Goal: Participate in discussion

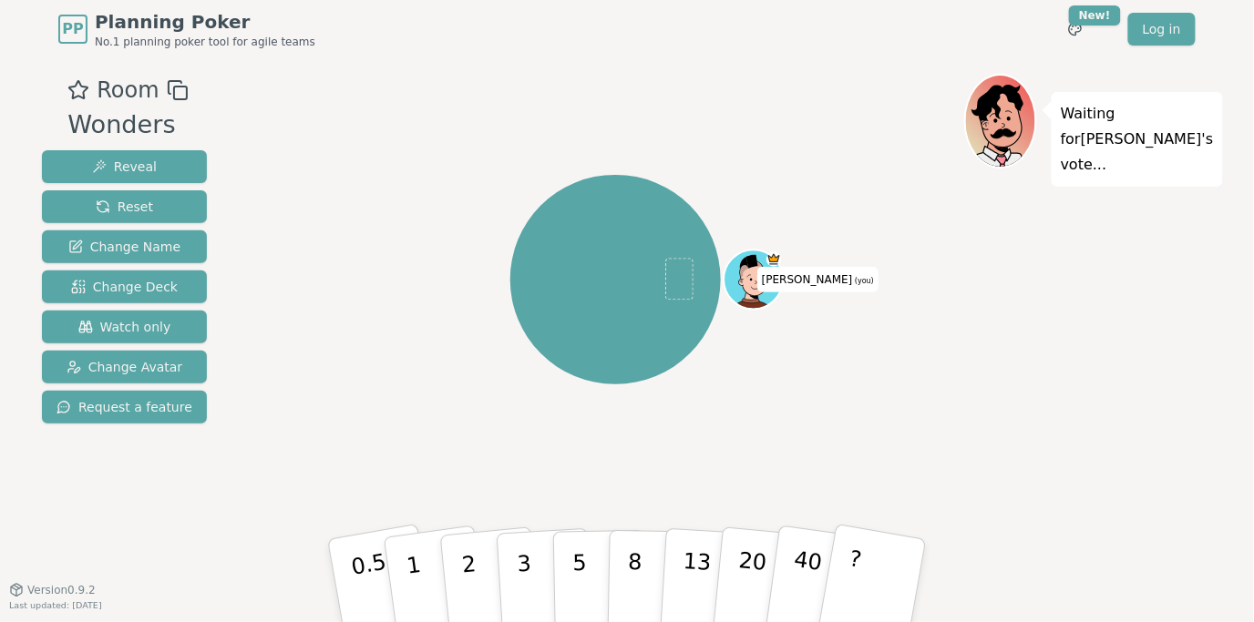
click at [308, 254] on div "[PERSON_NAME] (you)" at bounding box center [615, 280] width 697 height 347
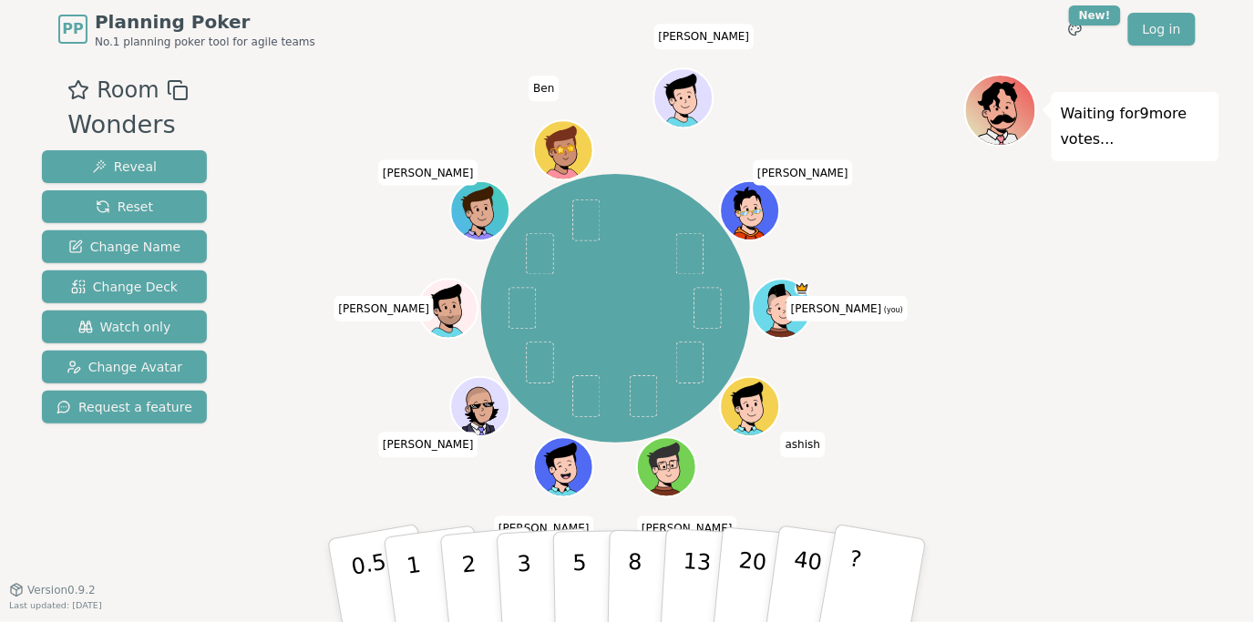
click at [213, 492] on div "Room Wonders Reveal Reset Change Name Change Deck Watch only Change Avatar Requ…" at bounding box center [627, 324] width 1185 height 501
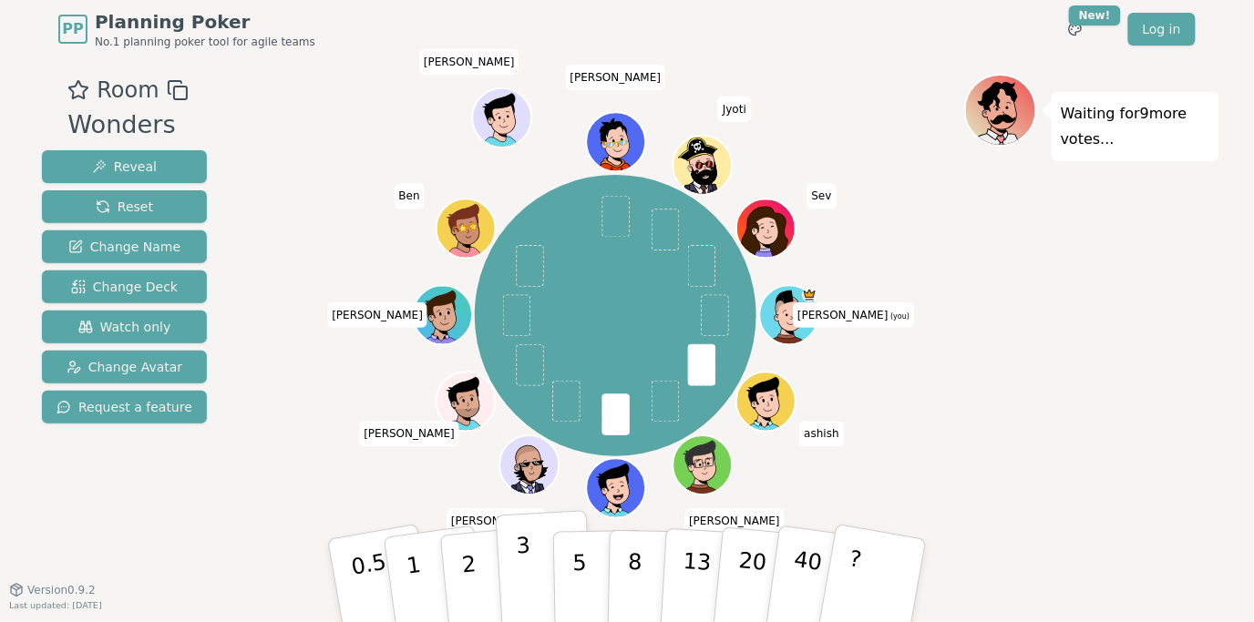
click at [528, 559] on p "3" at bounding box center [526, 582] width 20 height 99
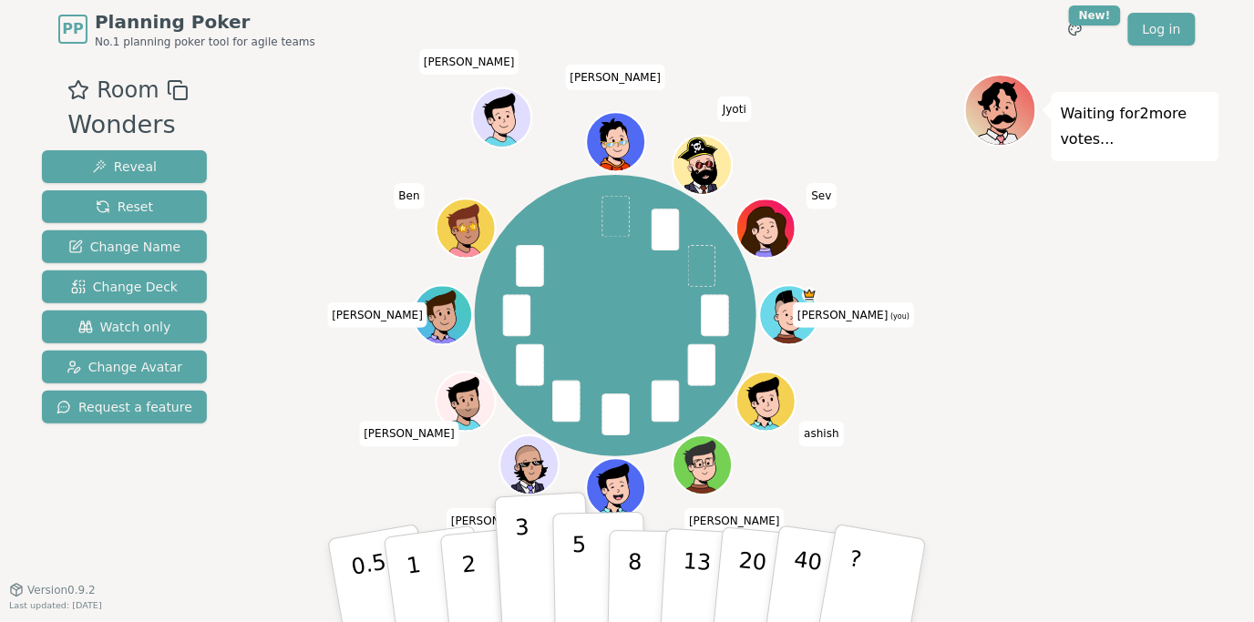
click at [579, 563] on p "5" at bounding box center [579, 581] width 15 height 98
click at [1117, 471] on div "Waiting for 2 more votes..." at bounding box center [1091, 324] width 255 height 501
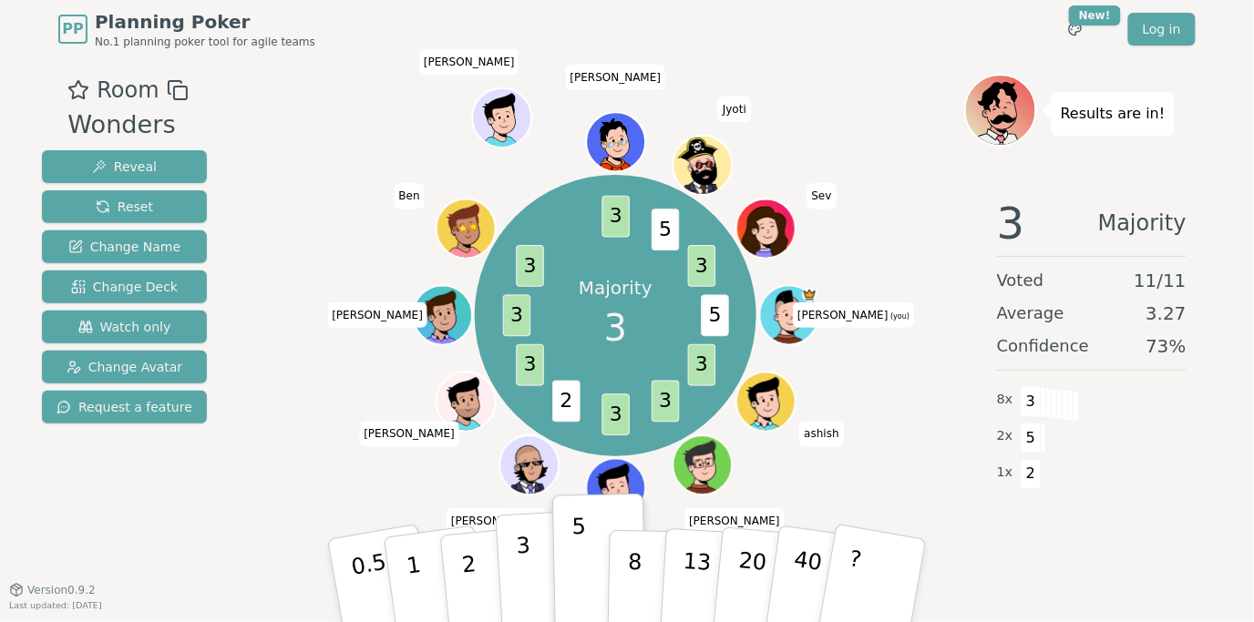
click at [532, 567] on button "3" at bounding box center [545, 581] width 99 height 142
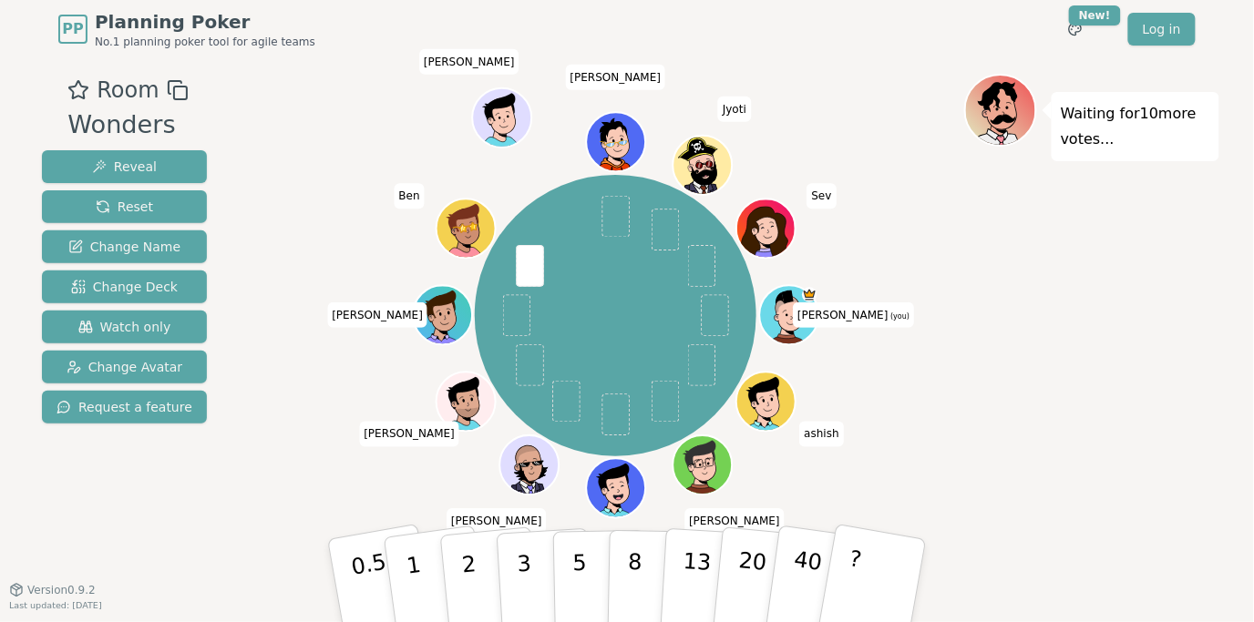
click at [169, 504] on div "Room Wonders Reveal Reset Change Name Change Deck Watch only Change Avatar Requ…" at bounding box center [125, 324] width 180 height 501
click at [125, 504] on div "Room Wonders Reveal Reset Change Name Change Deck Watch only Change Avatar Requ…" at bounding box center [125, 324] width 180 height 501
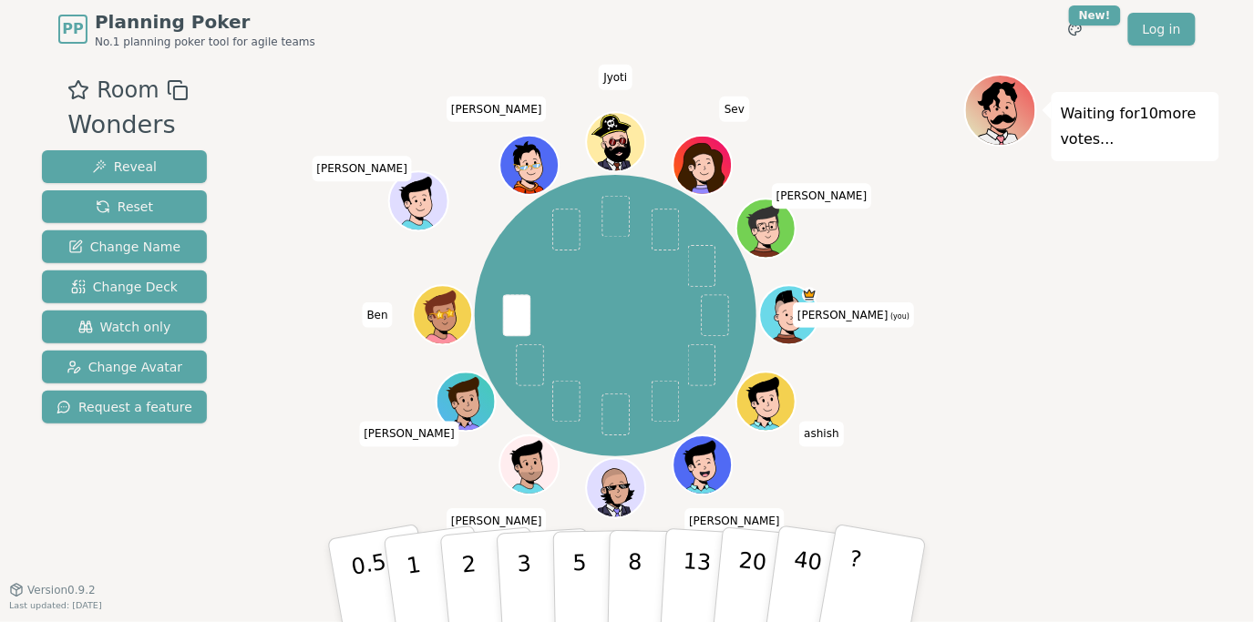
click at [194, 505] on div "Room Wonders Reveal Reset Change Name Change Deck Watch only Change Avatar Requ…" at bounding box center [125, 324] width 180 height 501
click at [198, 508] on div "Room Wonders Reveal Reset Change Name Change Deck Watch only Change Avatar Requ…" at bounding box center [125, 324] width 180 height 501
click at [142, 607] on div "PP Planning Poker No.1 planning poker tool for agile teams Toggle theme New! Lo…" at bounding box center [627, 311] width 1254 height 622
click at [211, 528] on div "Room Wonders Reveal Reset Change Name Change Deck Watch only Change Avatar Requ…" at bounding box center [627, 324] width 1185 height 501
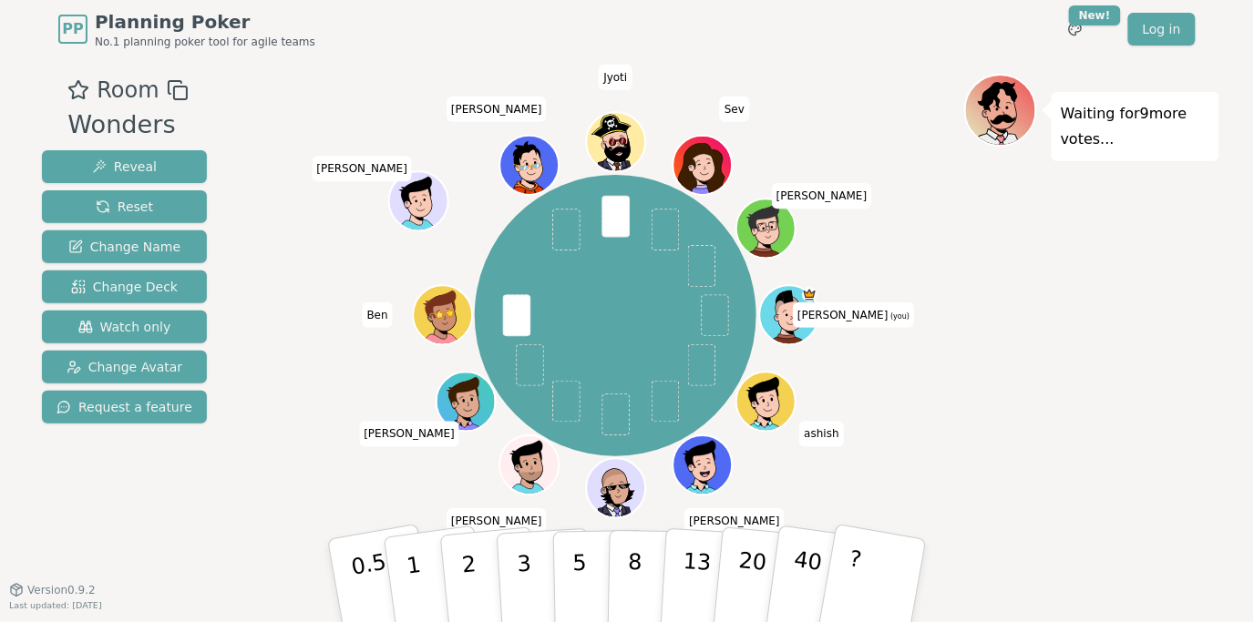
click at [211, 528] on div "Room Wonders Reveal Reset Change Name Change Deck Watch only Change Avatar Requ…" at bounding box center [627, 324] width 1185 height 501
click at [196, 546] on div "Room Wonders Reveal Reset Change Name Change Deck Watch only Change Avatar Requ…" at bounding box center [125, 324] width 180 height 501
click at [187, 524] on div "Room Wonders Reveal Reset Change Name Change Deck Watch only Change Avatar Requ…" at bounding box center [125, 324] width 180 height 501
click at [175, 520] on div "Room Wonders Reveal Reset Change Name Change Deck Watch only Change Avatar Requ…" at bounding box center [125, 324] width 180 height 501
click at [118, 519] on div "Room Wonders Reveal Reset Change Name Change Deck Watch only Change Avatar Requ…" at bounding box center [125, 324] width 180 height 501
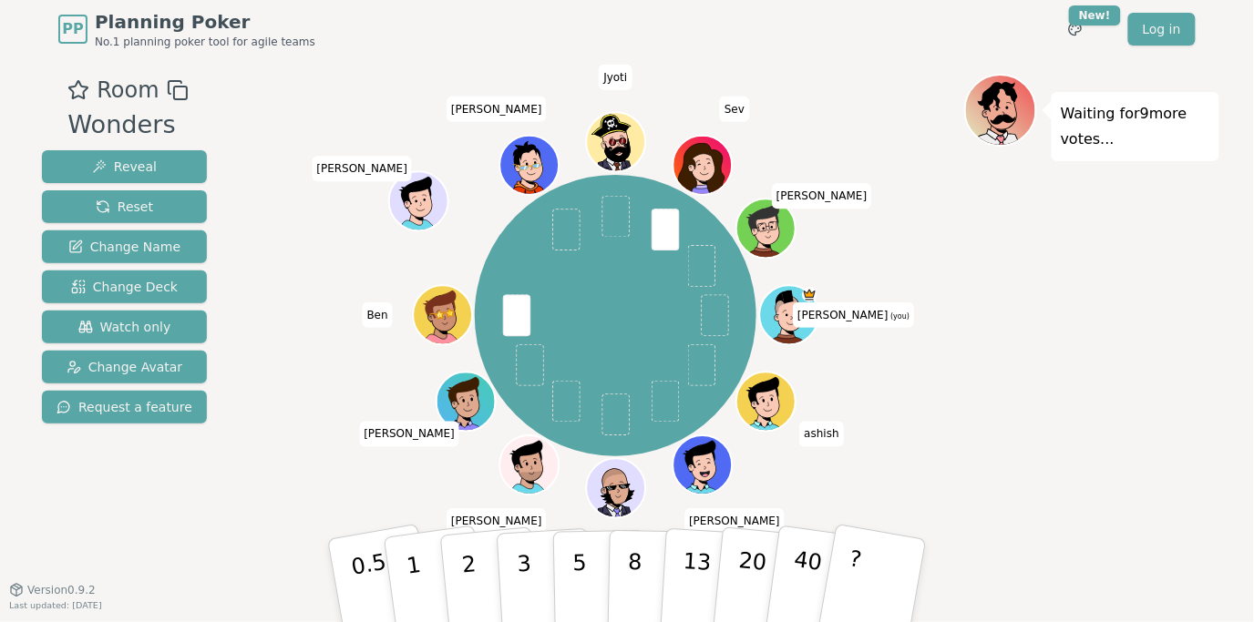
click at [229, 495] on div "Room Wonders Reveal Reset Change Name Change Deck Watch only Change Avatar Requ…" at bounding box center [627, 324] width 1185 height 501
click at [235, 513] on div "Room Wonders Reveal Reset Change Name Change Deck Watch only Change Avatar Requ…" at bounding box center [627, 324] width 1185 height 501
click at [221, 524] on div "Room Wonders Reveal Reset Change Name Change Deck Watch only Change Avatar Requ…" at bounding box center [627, 324] width 1185 height 501
click at [180, 532] on div "Room Wonders Reveal Reset Change Name Change Deck Watch only Change Avatar Requ…" at bounding box center [125, 324] width 180 height 501
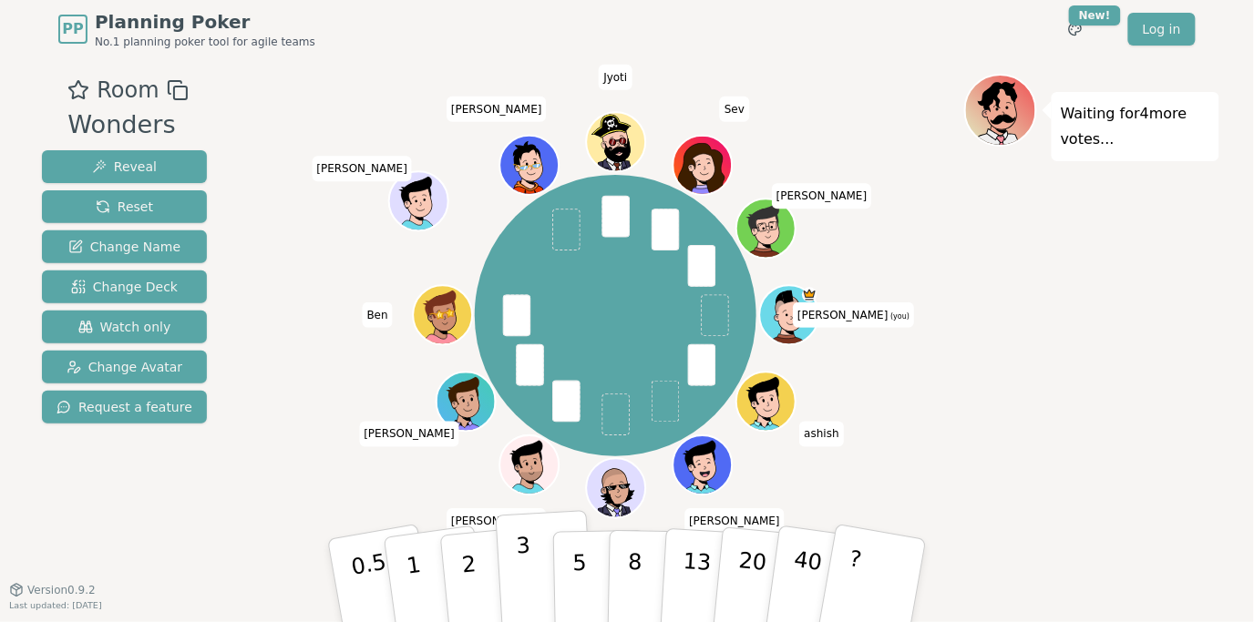
click at [527, 563] on p "3" at bounding box center [526, 582] width 20 height 99
click at [584, 563] on button "5" at bounding box center [600, 581] width 94 height 139
click at [1018, 397] on div "Waiting for 3 more votes..." at bounding box center [1091, 324] width 255 height 501
click at [1013, 411] on div "Waiting for 3 more votes..." at bounding box center [1091, 324] width 255 height 501
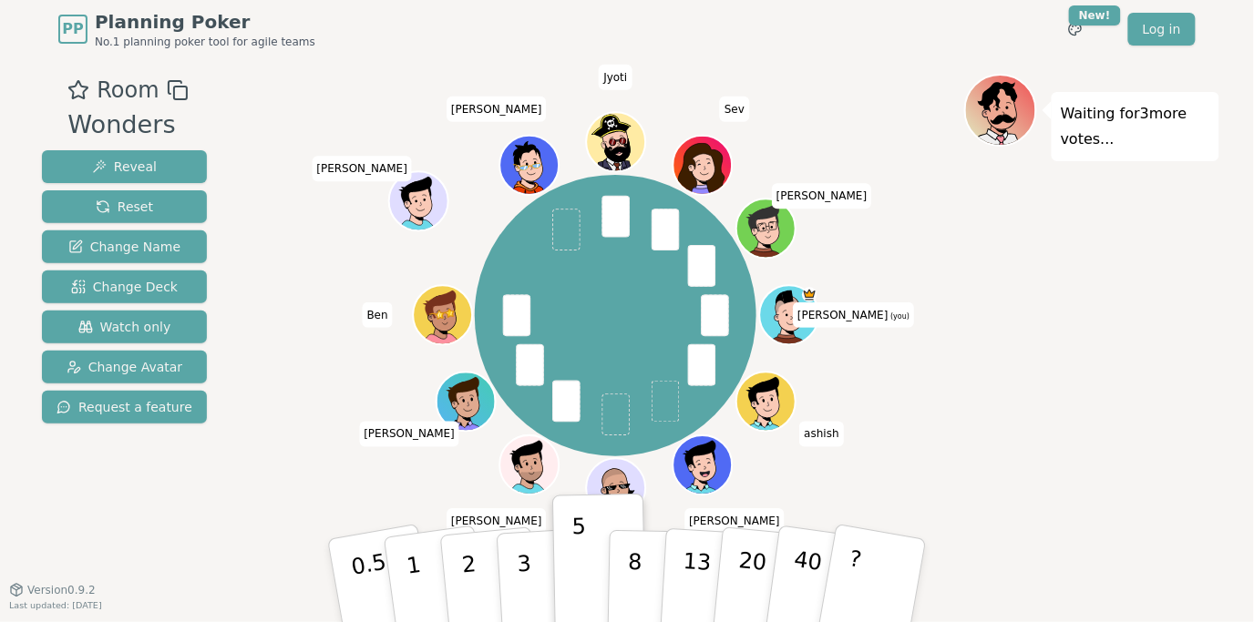
click at [977, 427] on div "Waiting for 3 more votes..." at bounding box center [1091, 324] width 255 height 501
click at [1054, 387] on div "Waiting for 3 more votes..." at bounding box center [1091, 324] width 255 height 501
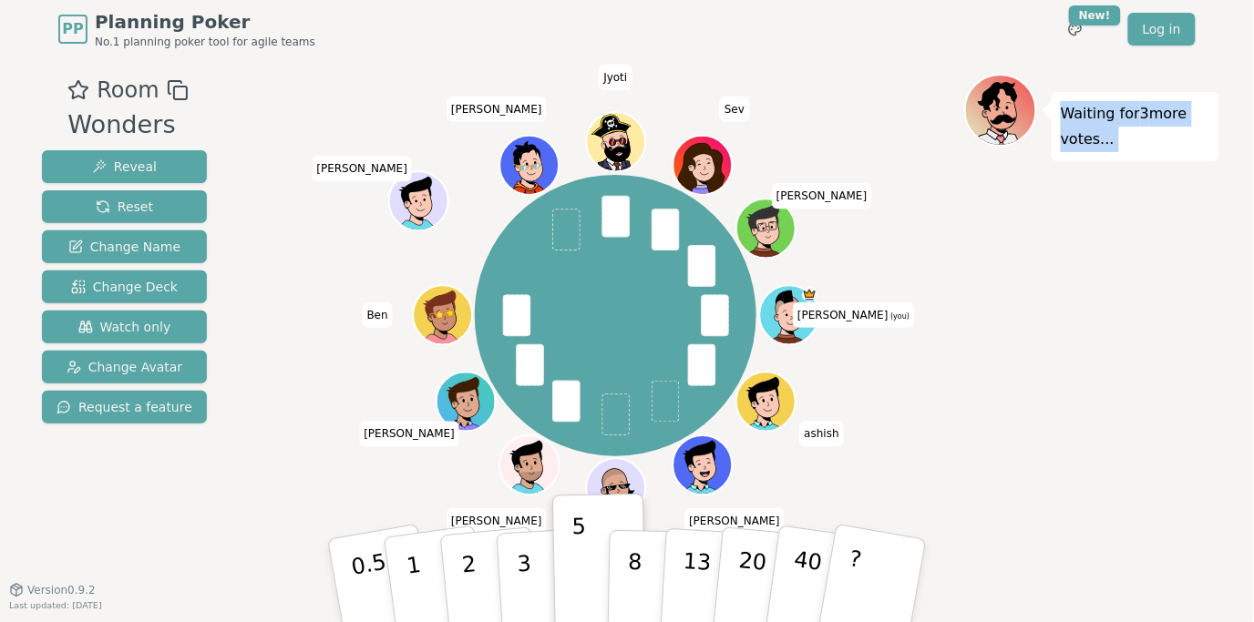
click at [1054, 393] on div "Waiting for 3 more votes..." at bounding box center [1091, 324] width 255 height 501
click at [1041, 452] on div "Waiting for 3 more votes..." at bounding box center [1091, 324] width 255 height 501
click at [993, 380] on div "Waiting for 3 more votes..." at bounding box center [1091, 324] width 255 height 501
click at [1026, 344] on div "Waiting for 3 more votes..." at bounding box center [1091, 324] width 255 height 501
click at [1063, 308] on div "Waiting for 3 more votes..." at bounding box center [1091, 324] width 255 height 501
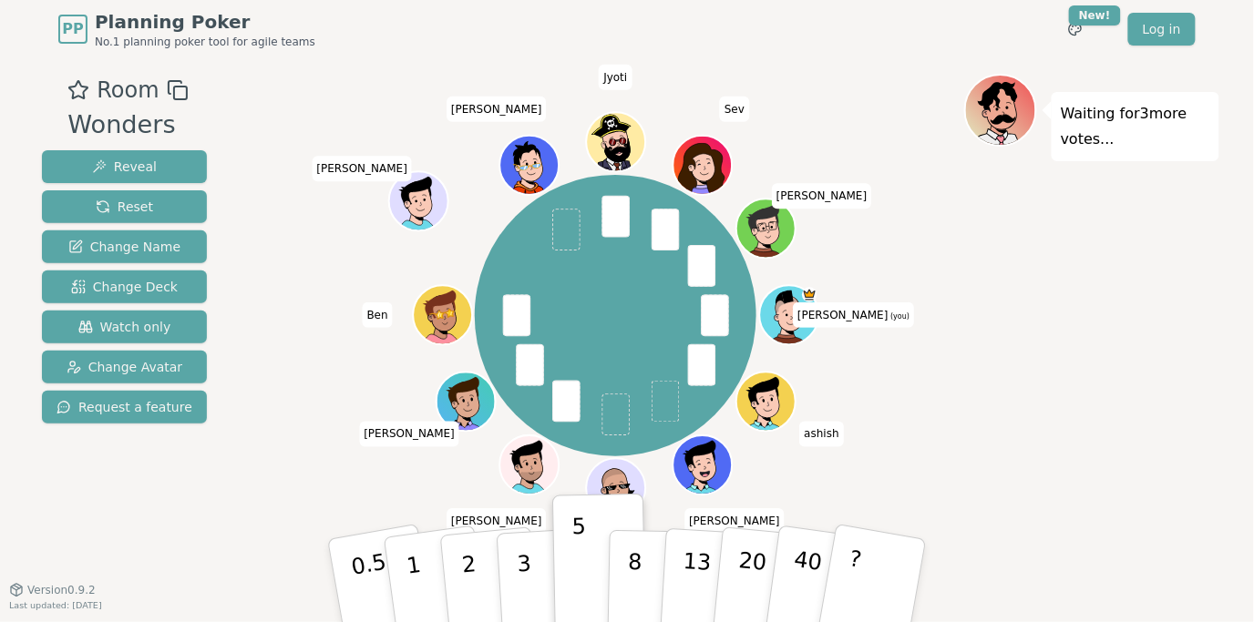
click at [1067, 344] on div "Waiting for 3 more votes..." at bounding box center [1091, 324] width 255 height 501
click at [1089, 329] on div "Waiting for 3 more votes..." at bounding box center [1091, 324] width 255 height 501
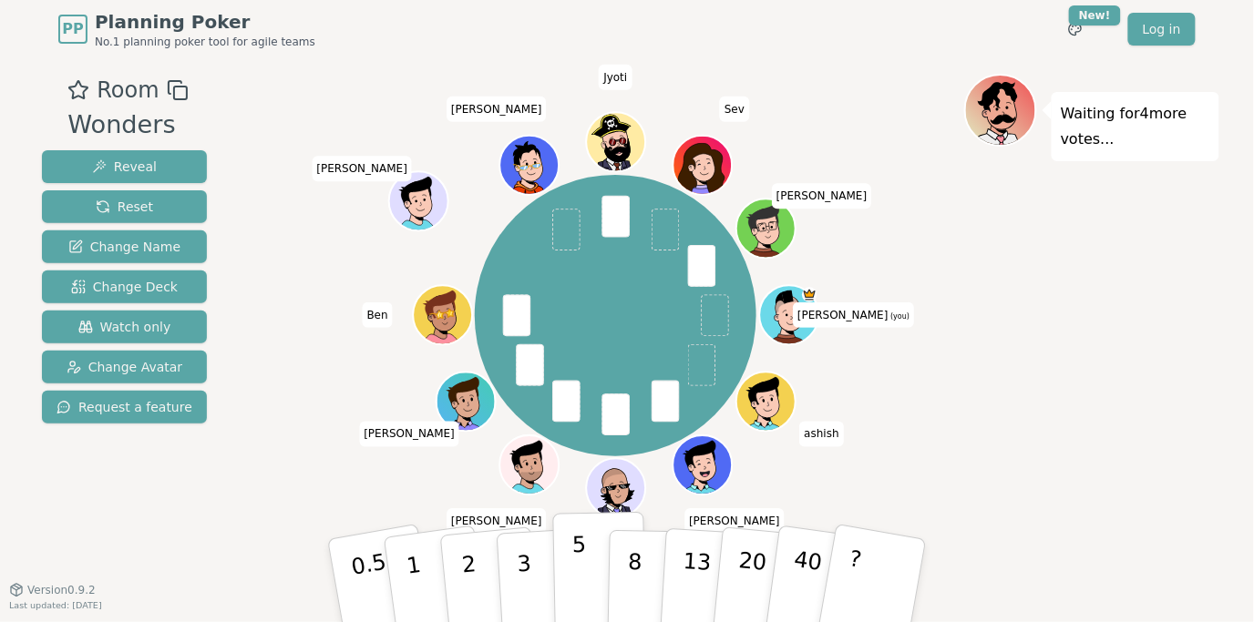
click at [567, 578] on button "5" at bounding box center [600, 581] width 94 height 139
click at [1085, 367] on div "Waiting for 3 more votes..." at bounding box center [1091, 324] width 255 height 501
click at [524, 568] on p "3" at bounding box center [526, 582] width 20 height 99
click at [1016, 396] on div "Waiting for 2 more votes..." at bounding box center [1091, 324] width 255 height 501
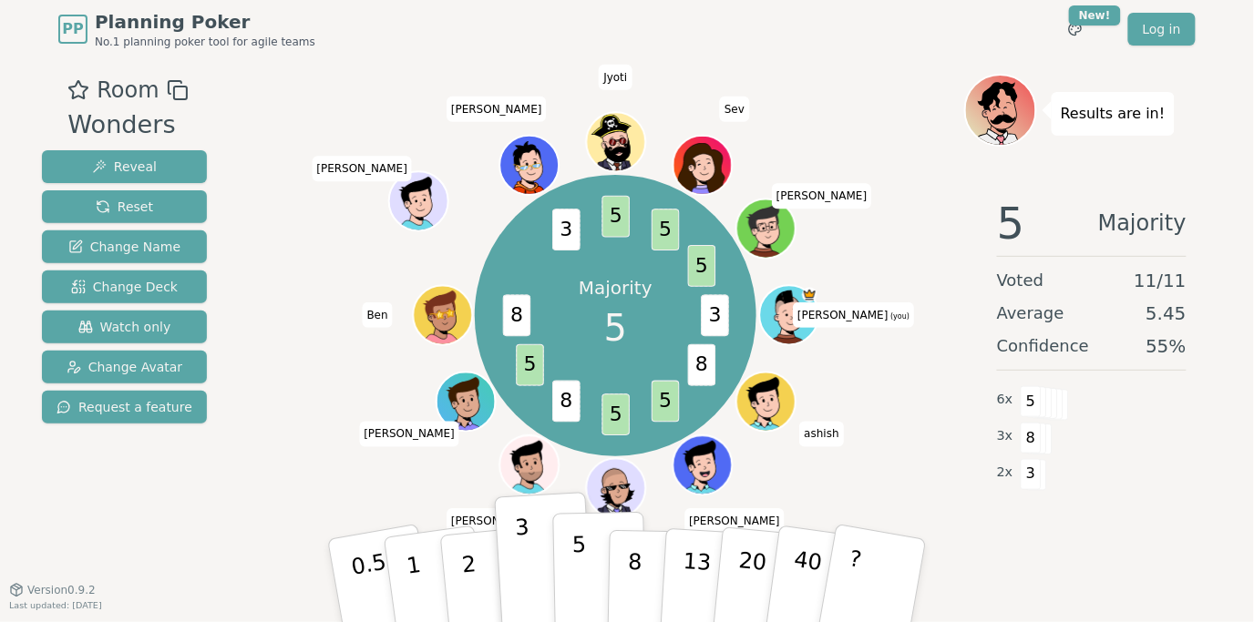
click at [581, 562] on p "5" at bounding box center [579, 581] width 15 height 98
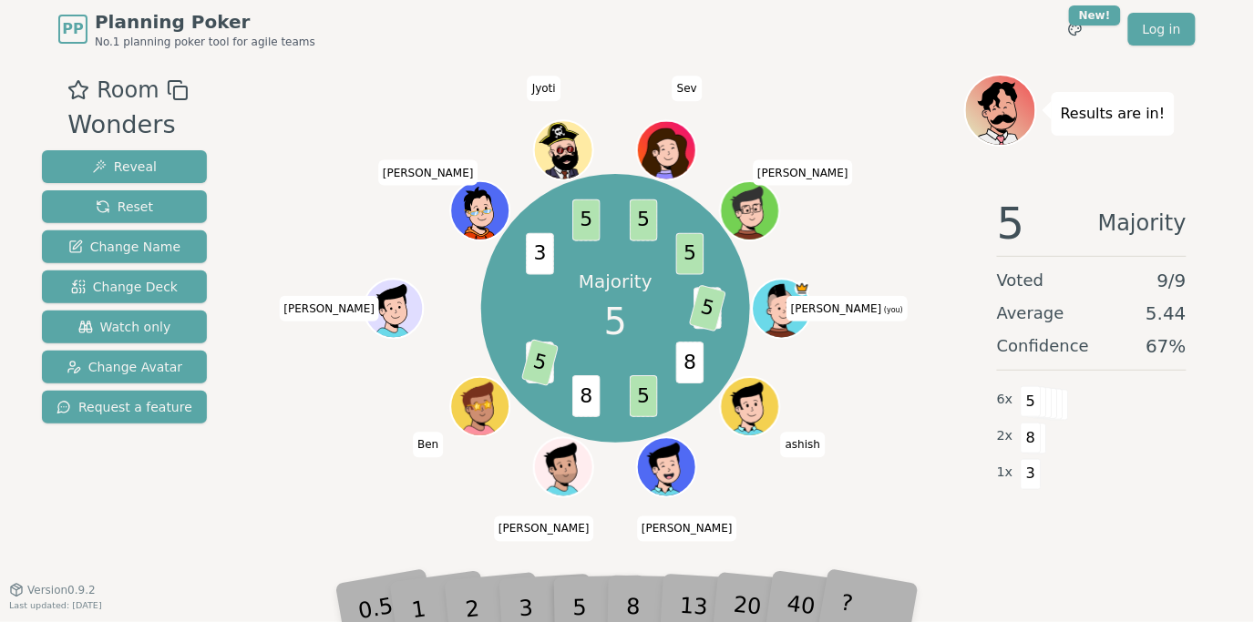
click at [1013, 547] on div "5 Majority Voted 9 / 9 Average 5.44 Confidence 67 % 6 x 5 2 x 8 1 x 3" at bounding box center [1091, 365] width 255 height 365
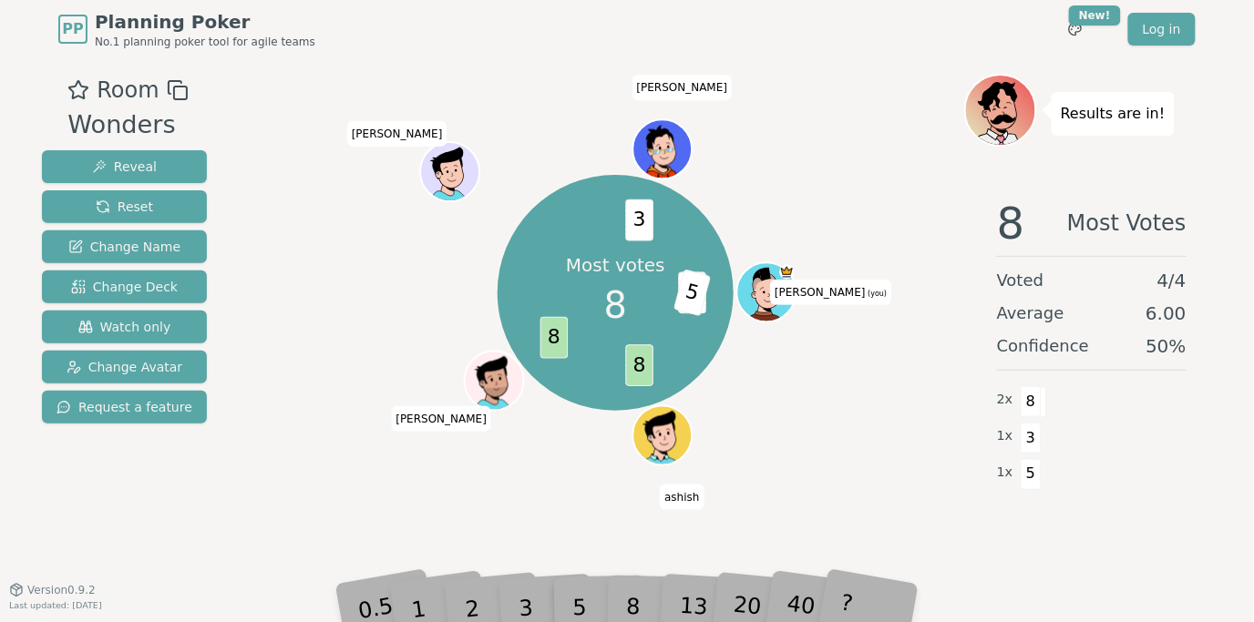
click at [831, 103] on div at bounding box center [615, 90] width 697 height 33
